Goal: Navigation & Orientation: Go to known website

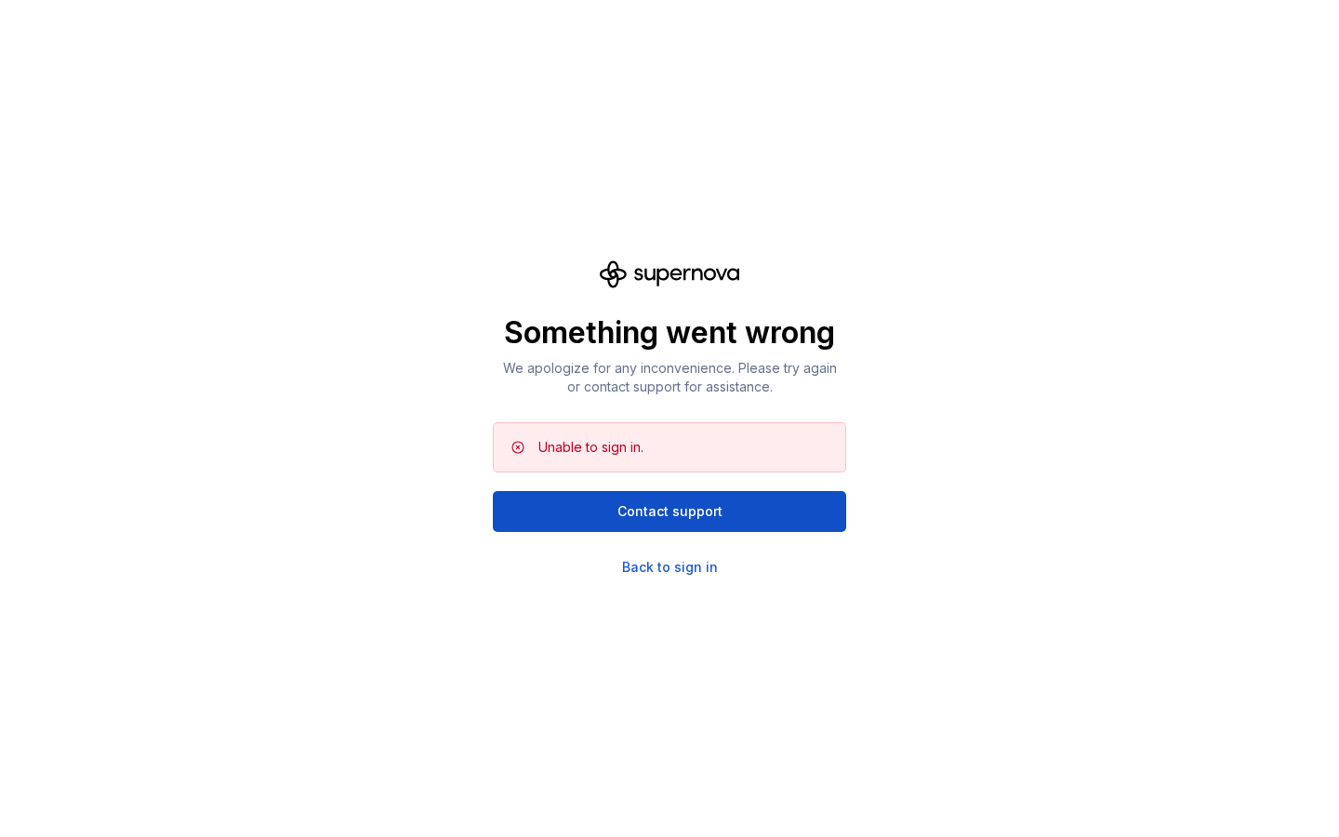
click at [696, 577] on div "Something went wrong We apologize for any inconvenience. Please try again or co…" at bounding box center [669, 418] width 1339 height 837
click at [696, 569] on div "Back to sign in" at bounding box center [670, 567] width 96 height 19
